Goal: Transaction & Acquisition: Book appointment/travel/reservation

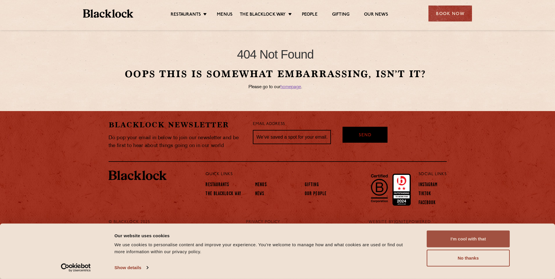
click at [465, 241] on button "I'm cool with that" at bounding box center [468, 239] width 83 height 17
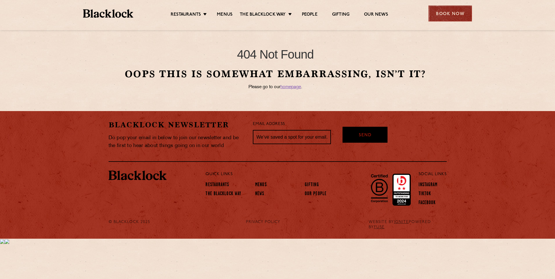
click at [453, 14] on div "Book Now" at bounding box center [451, 14] width 44 height 16
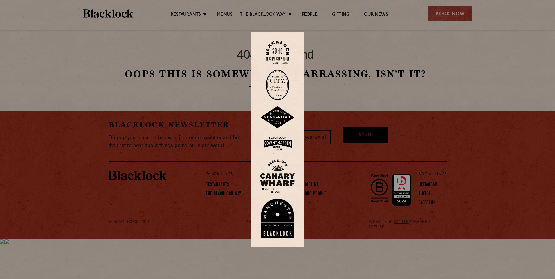
click at [464, 10] on div at bounding box center [277, 139] width 555 height 279
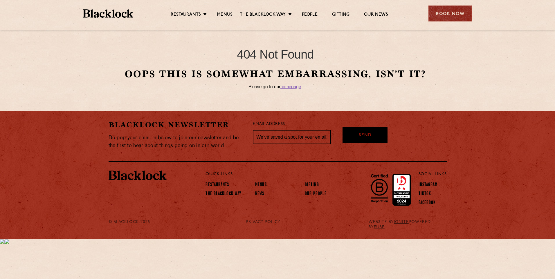
click at [458, 10] on div "Book Now" at bounding box center [451, 14] width 44 height 16
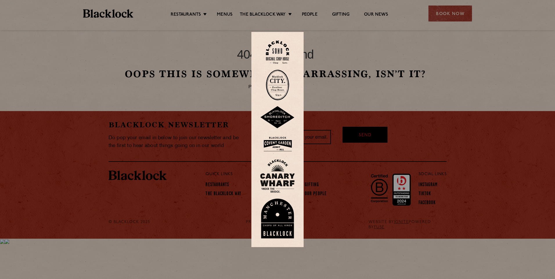
click at [456, 15] on div at bounding box center [277, 139] width 555 height 279
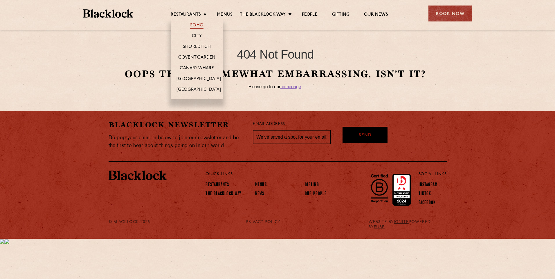
click at [195, 24] on link "Soho" at bounding box center [196, 26] width 13 height 6
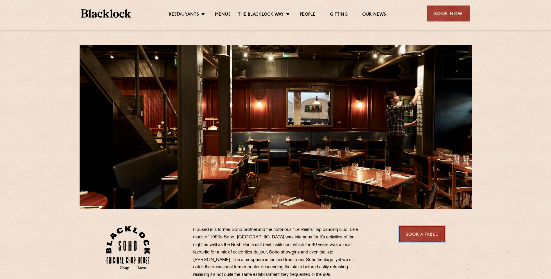
click at [429, 240] on link "Book a Table" at bounding box center [422, 235] width 46 height 16
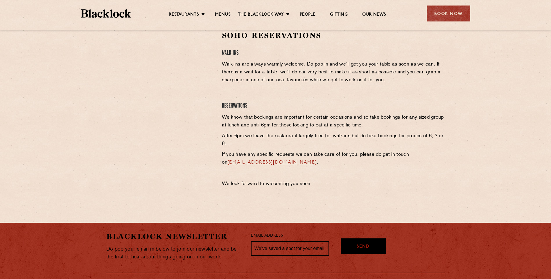
scroll to position [203, 0]
